Goal: Task Accomplishment & Management: Use online tool/utility

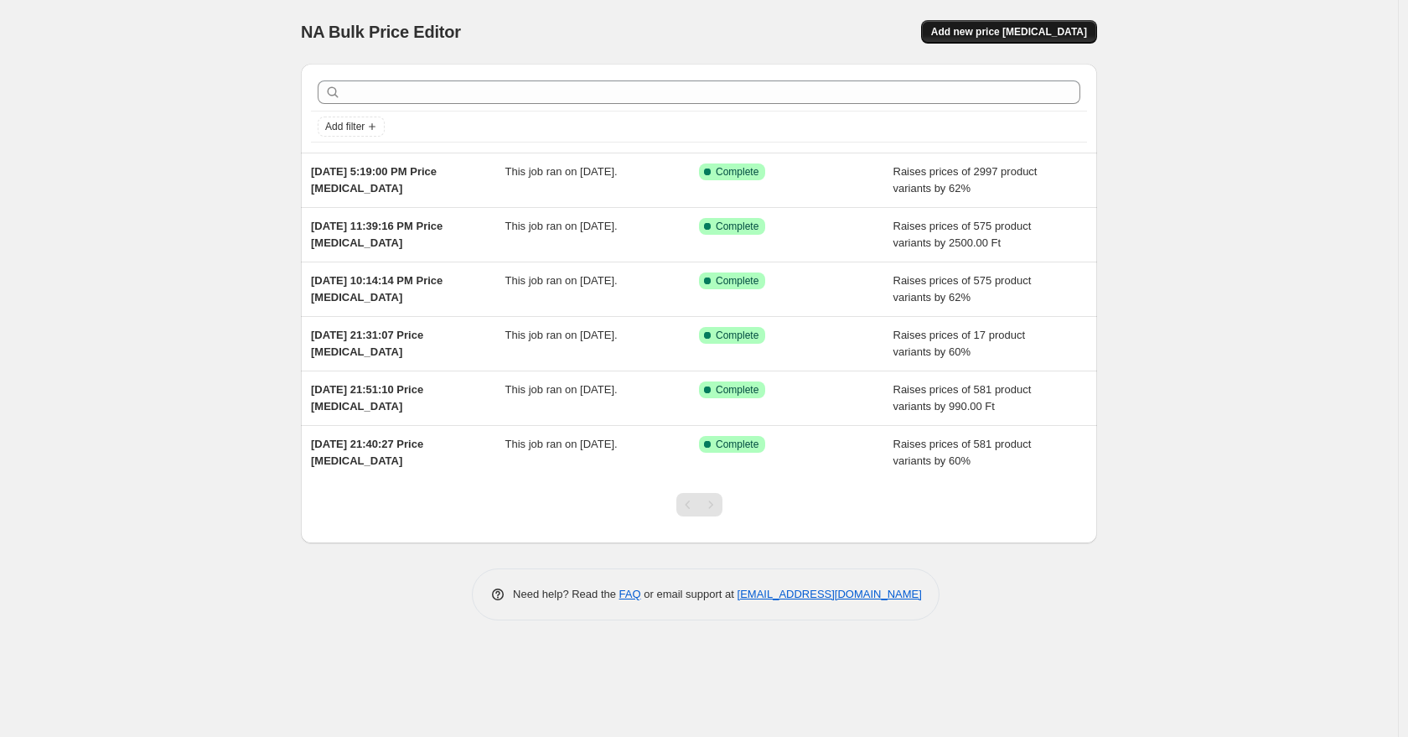
click at [990, 34] on span "Add new price [MEDICAL_DATA]" at bounding box center [1009, 31] width 156 height 13
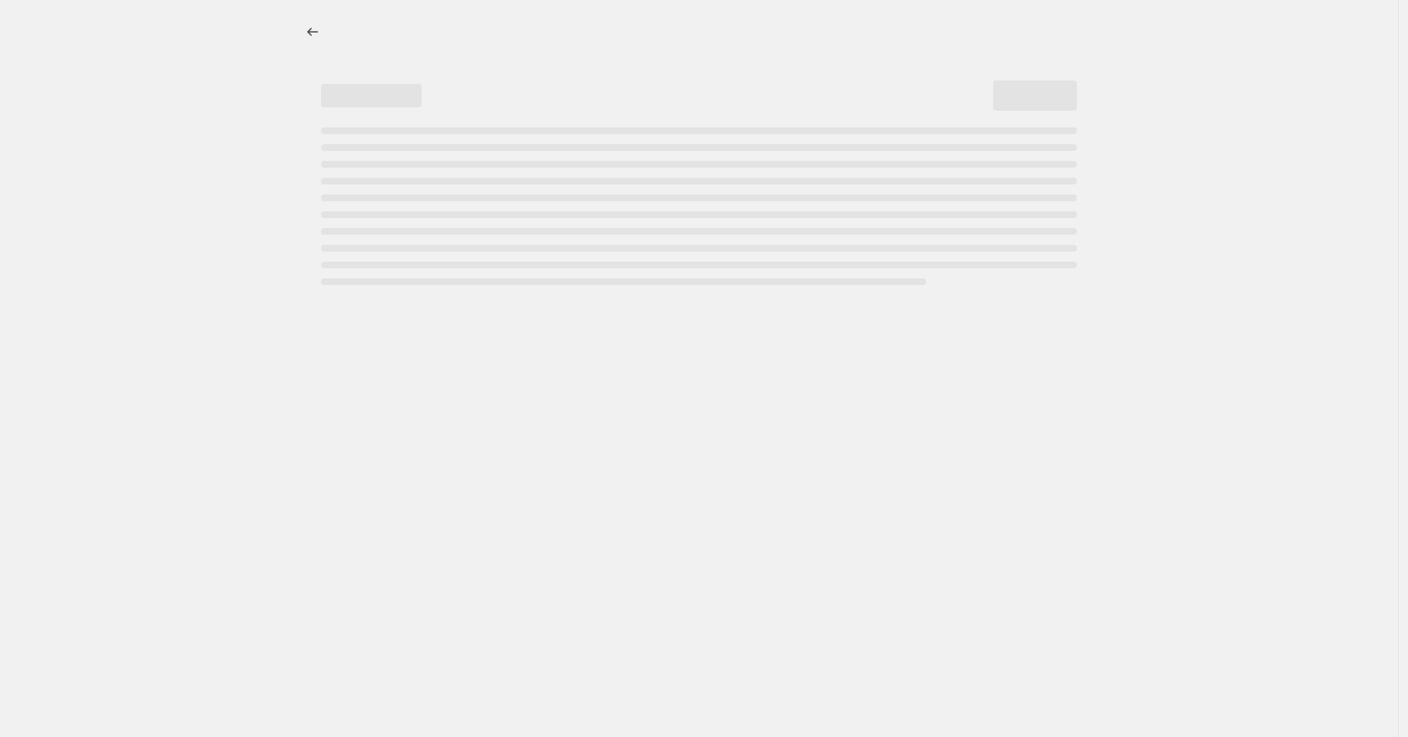
select select "percentage"
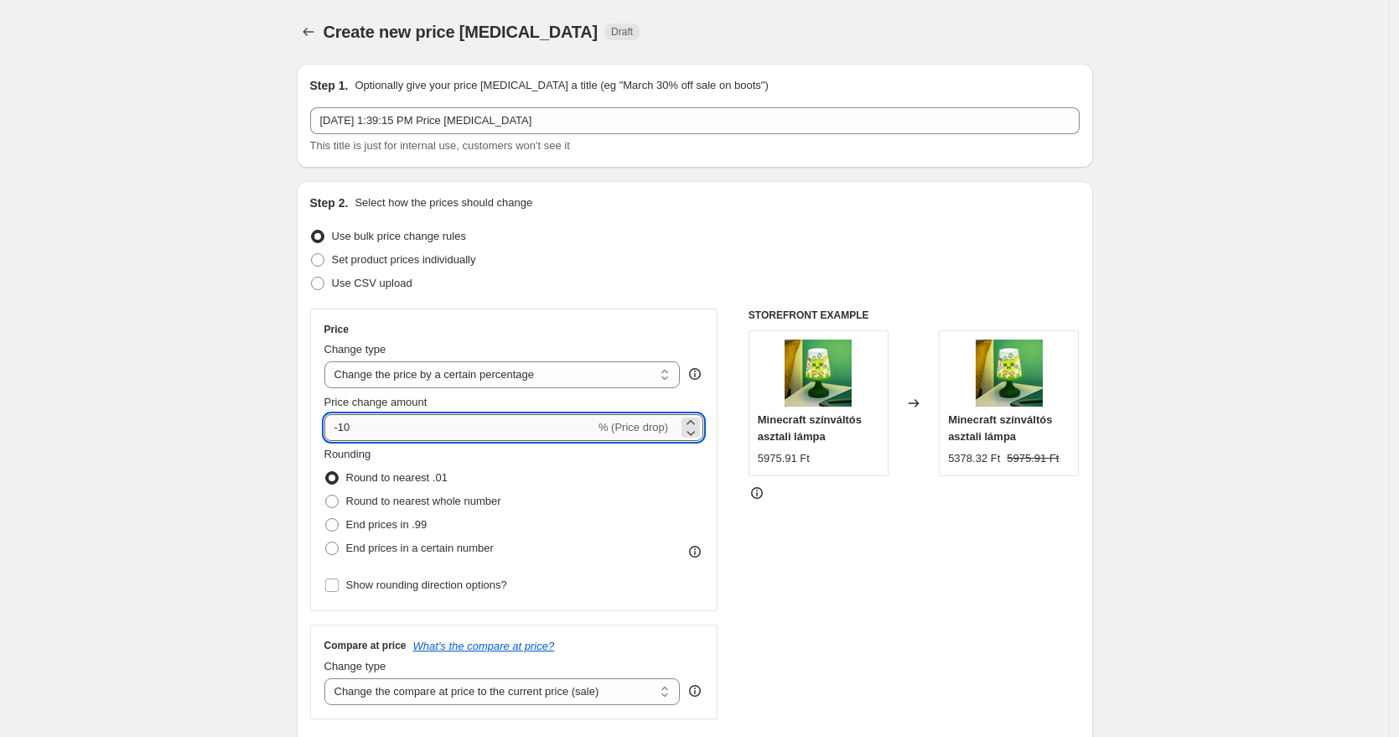
click at [403, 419] on input "-10" at bounding box center [459, 427] width 271 height 27
type input "-1"
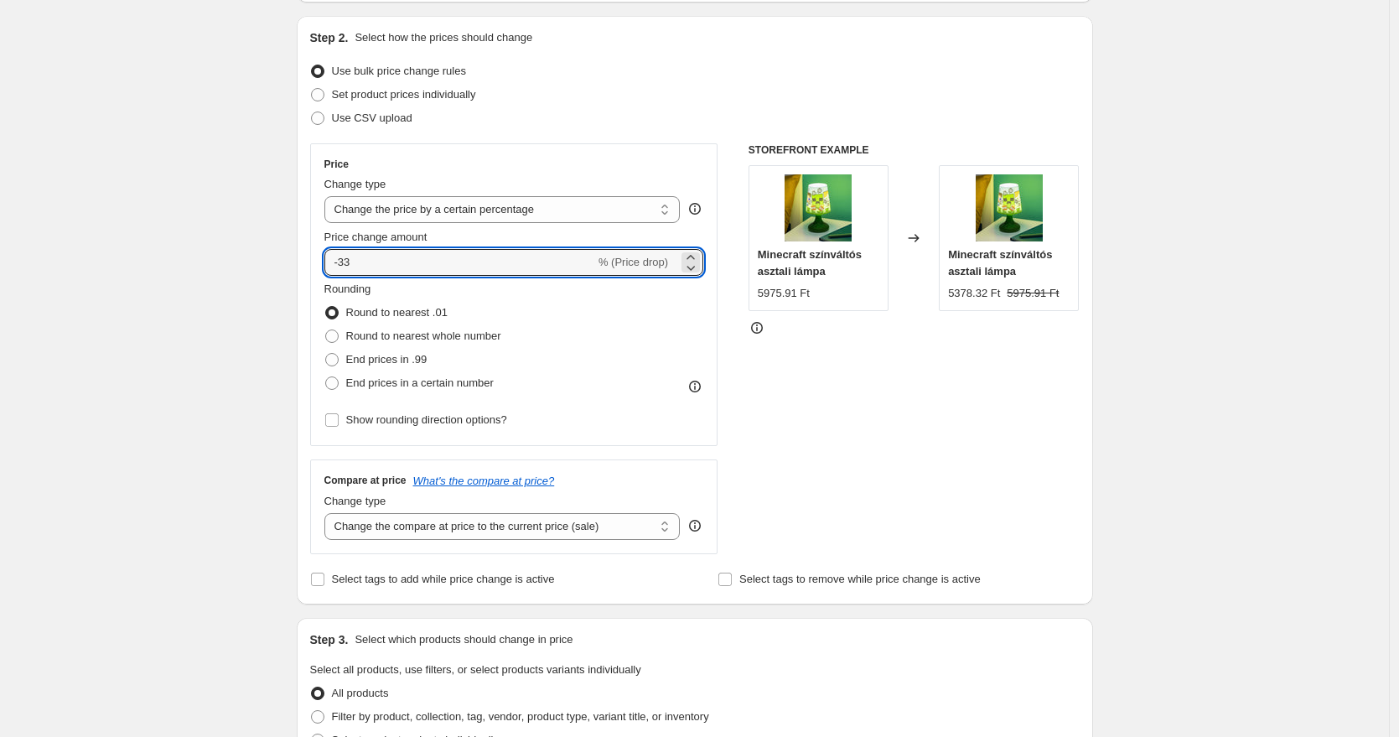
scroll to position [219, 0]
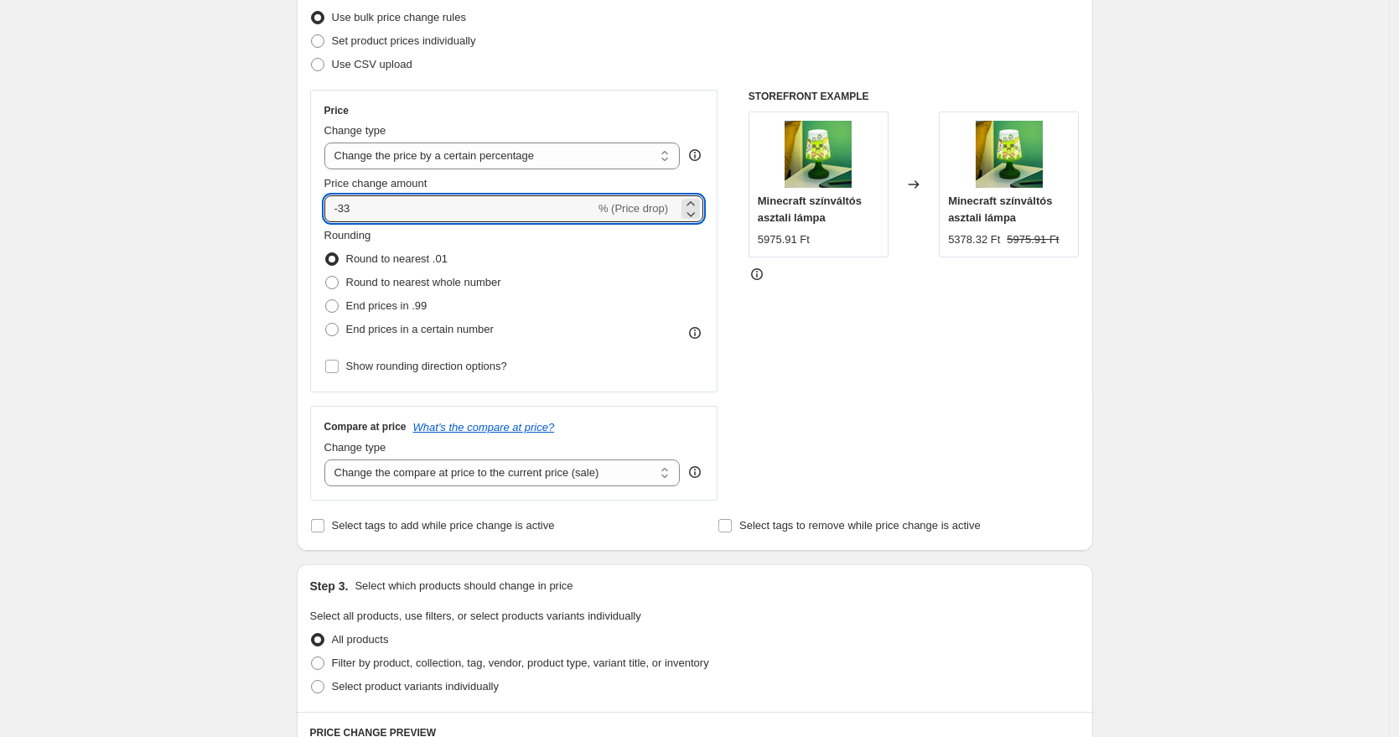
type input "-33"
click at [870, 405] on div "STOREFRONT EXAMPLE Minecraft színváltós asztali lámpa 5975.91 Ft Changed to Min…" at bounding box center [914, 295] width 331 height 411
drag, startPoint x: 360, startPoint y: 328, endPoint x: 366, endPoint y: 349, distance: 21.8
click at [360, 329] on span "End prices in a certain number" at bounding box center [420, 329] width 148 height 13
click at [326, 324] on input "End prices in a certain number" at bounding box center [325, 323] width 1 height 1
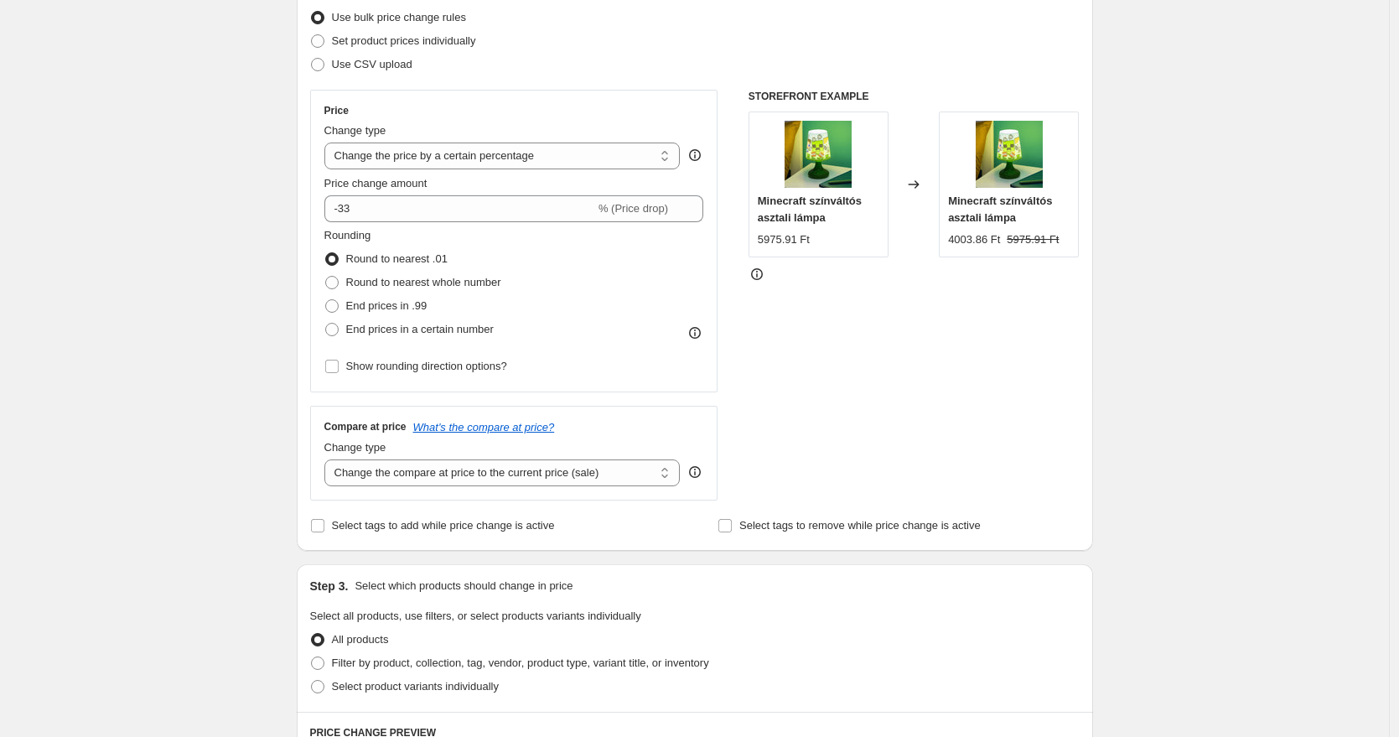
radio input "true"
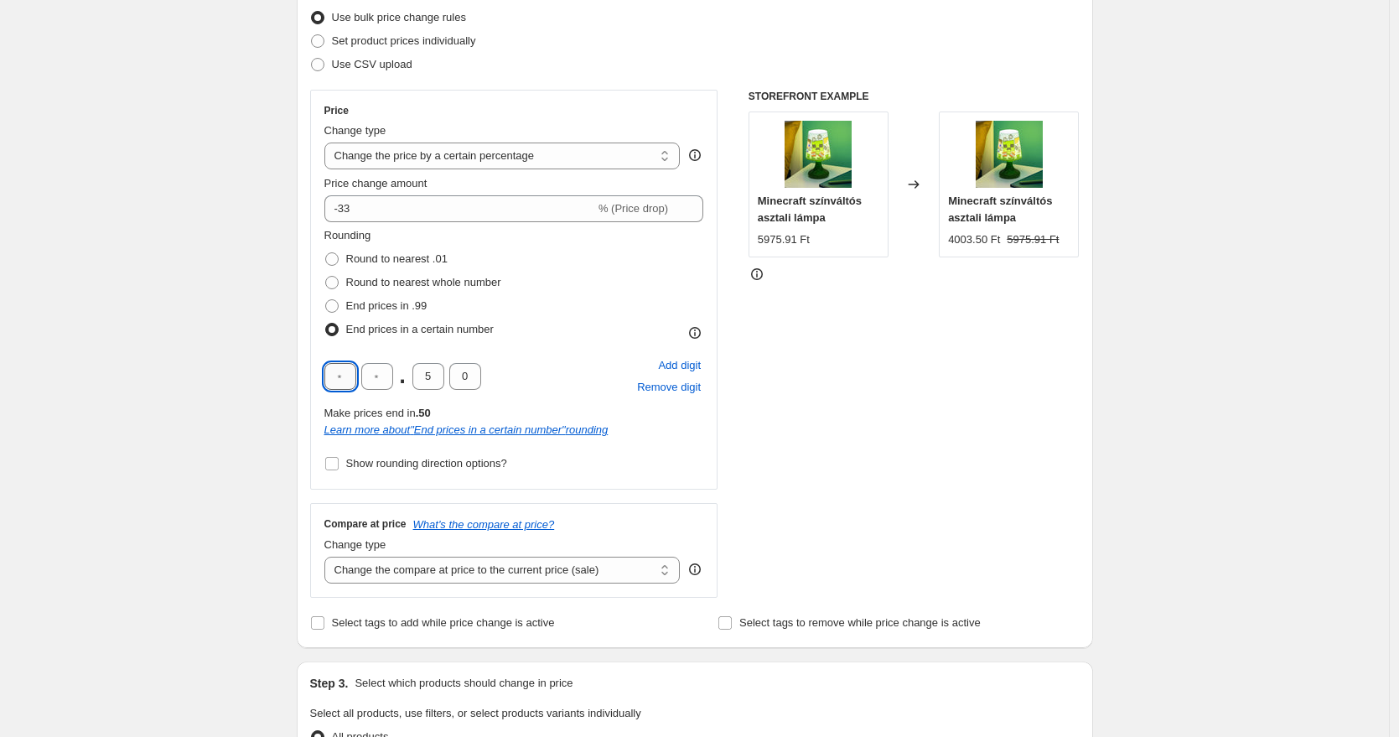
click at [350, 376] on input "text" at bounding box center [340, 376] width 32 height 27
type input "9"
type input "0"
click at [833, 367] on div "STOREFRONT EXAMPLE Minecraft színváltós asztali lámpa 5975.91 Ft Changed to Min…" at bounding box center [914, 344] width 331 height 508
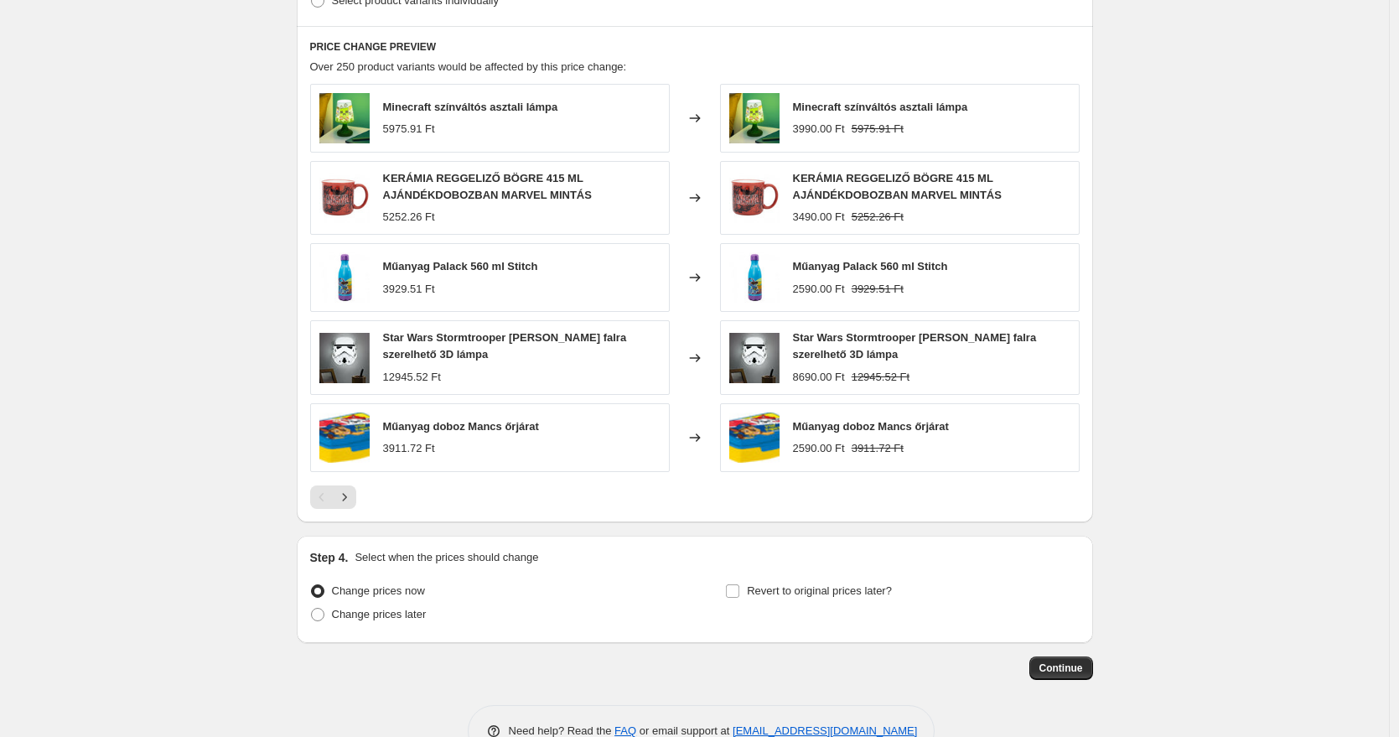
scroll to position [1005, 0]
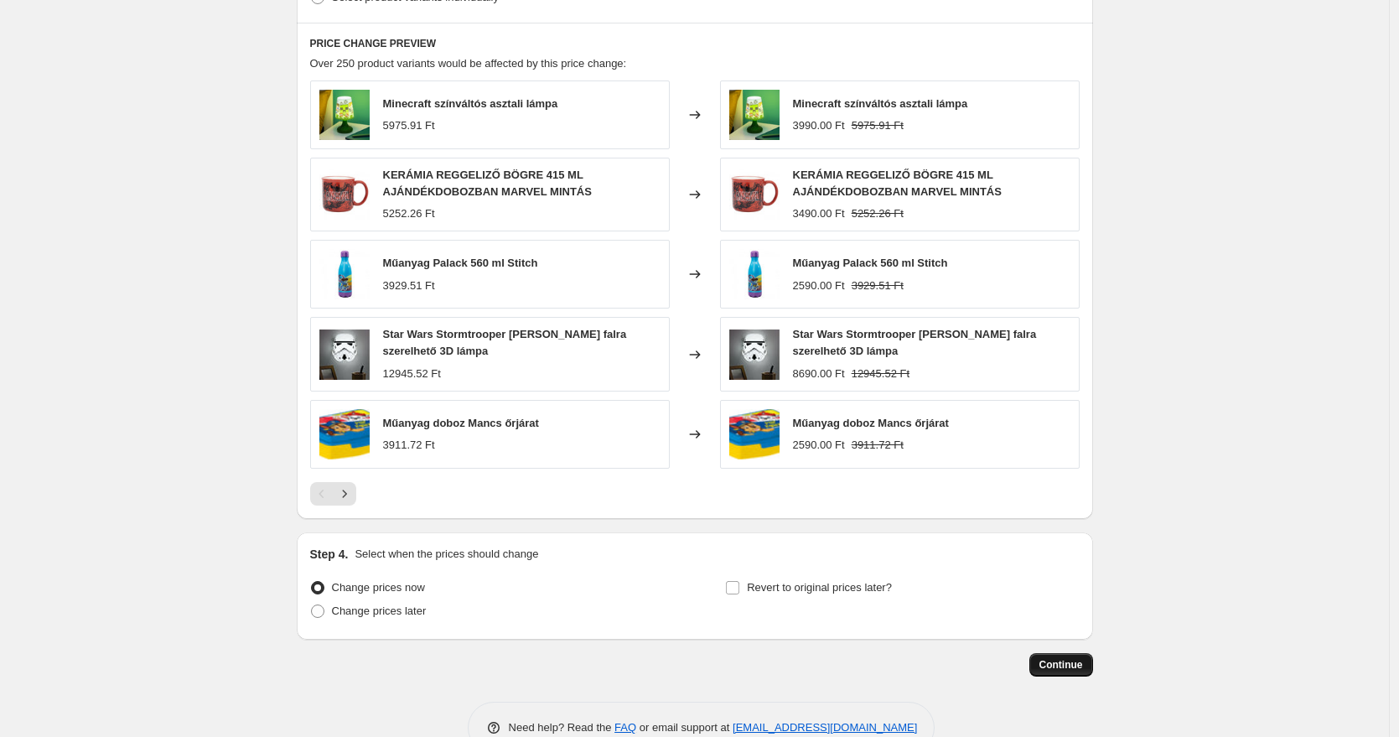
click at [1071, 665] on span "Continue" at bounding box center [1062, 664] width 44 height 13
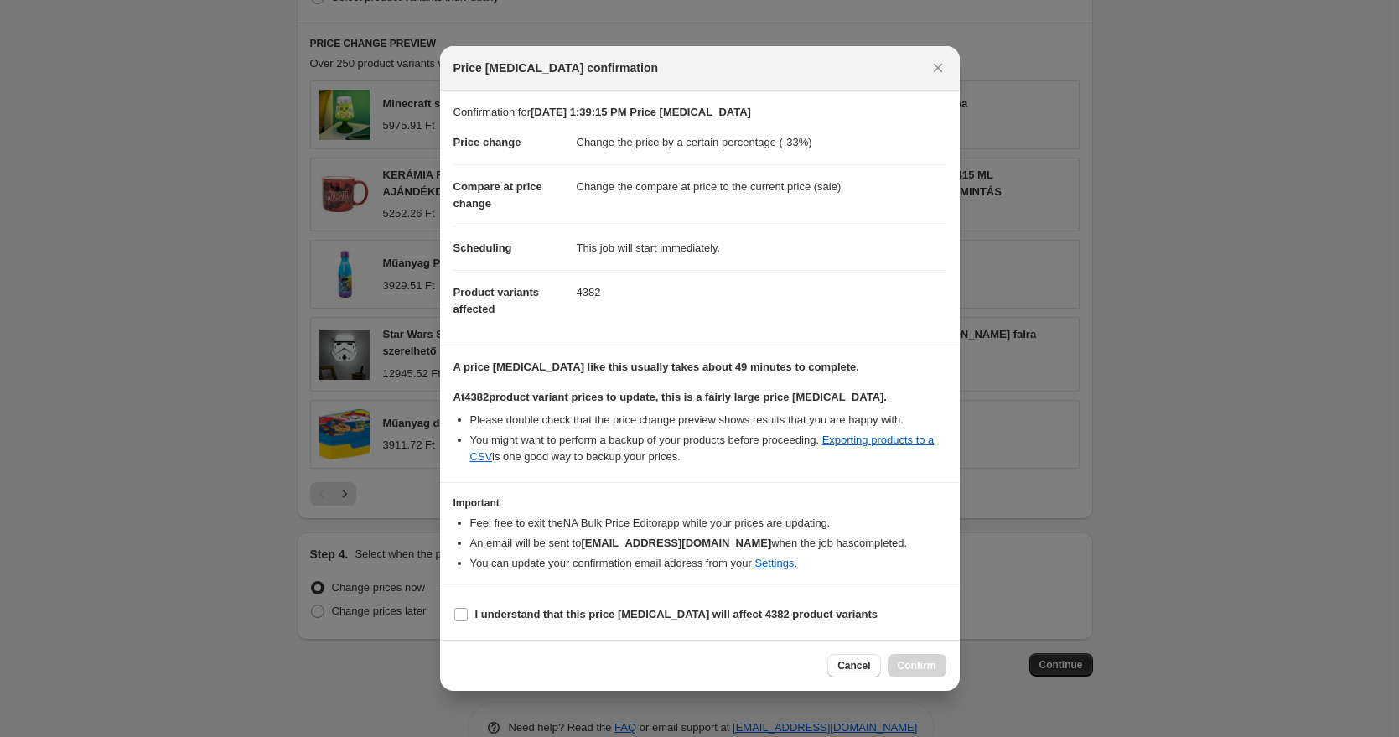
drag, startPoint x: 550, startPoint y: 613, endPoint x: 855, endPoint y: 650, distance: 307.4
click at [552, 614] on b "I understand that this price [MEDICAL_DATA] will affect 4382 product variants" at bounding box center [676, 614] width 403 height 13
click at [468, 614] on input "I understand that this price [MEDICAL_DATA] will affect 4382 product variants" at bounding box center [460, 614] width 13 height 13
checkbox input "true"
drag, startPoint x: 936, startPoint y: 670, endPoint x: 931, endPoint y: 651, distance: 19.9
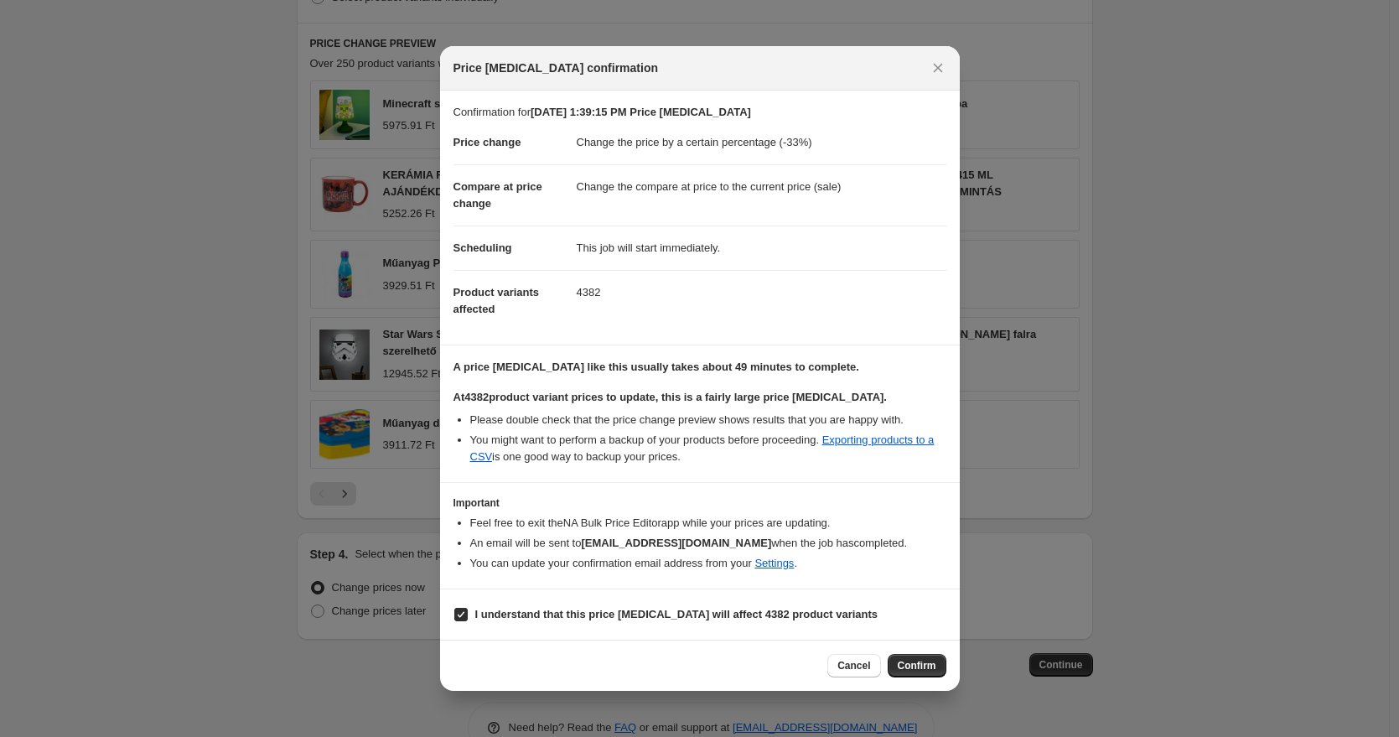
click at [936, 670] on button "Confirm" at bounding box center [917, 665] width 59 height 23
